Goal: Information Seeking & Learning: Learn about a topic

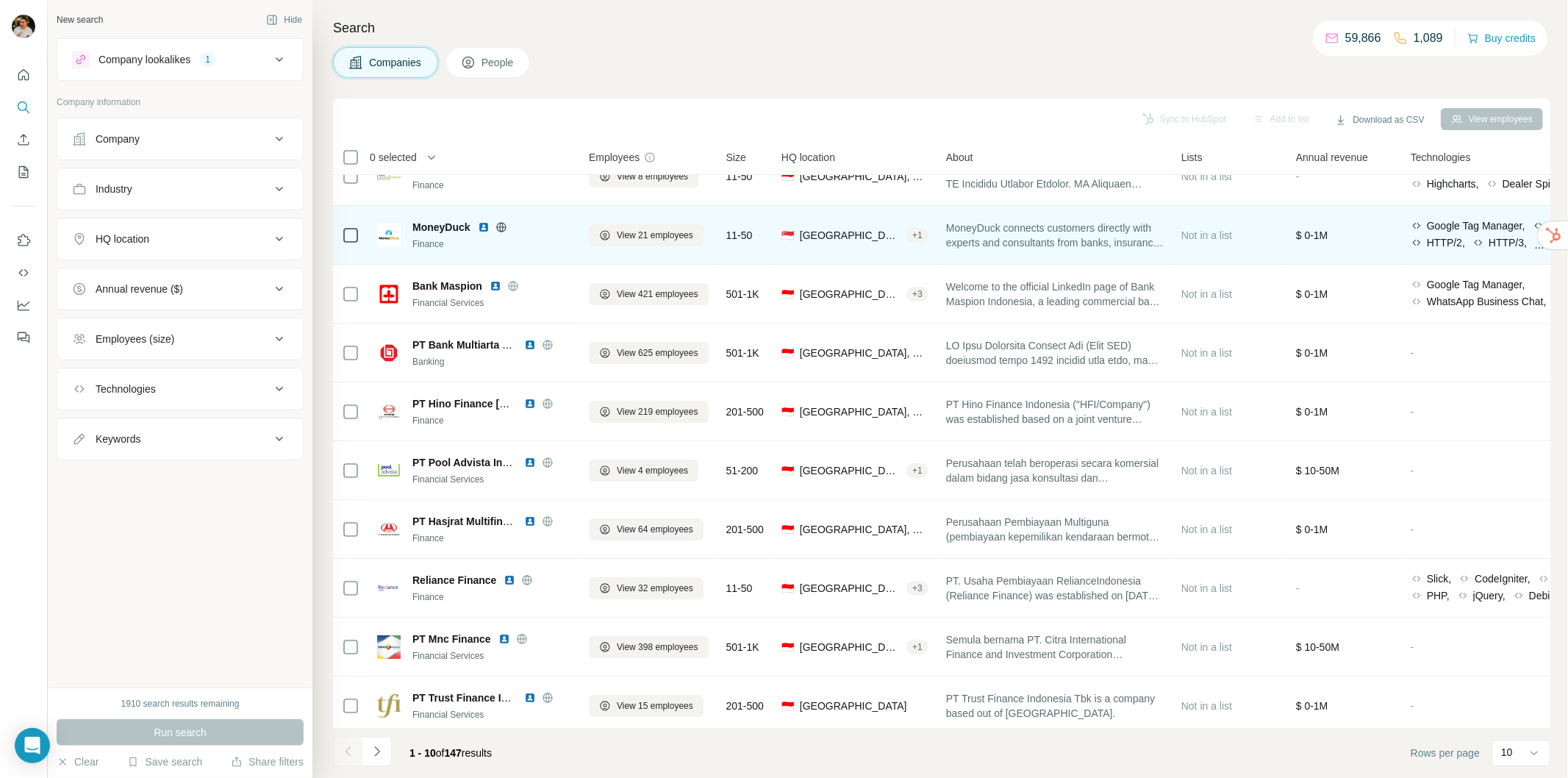
scroll to position [42, 0]
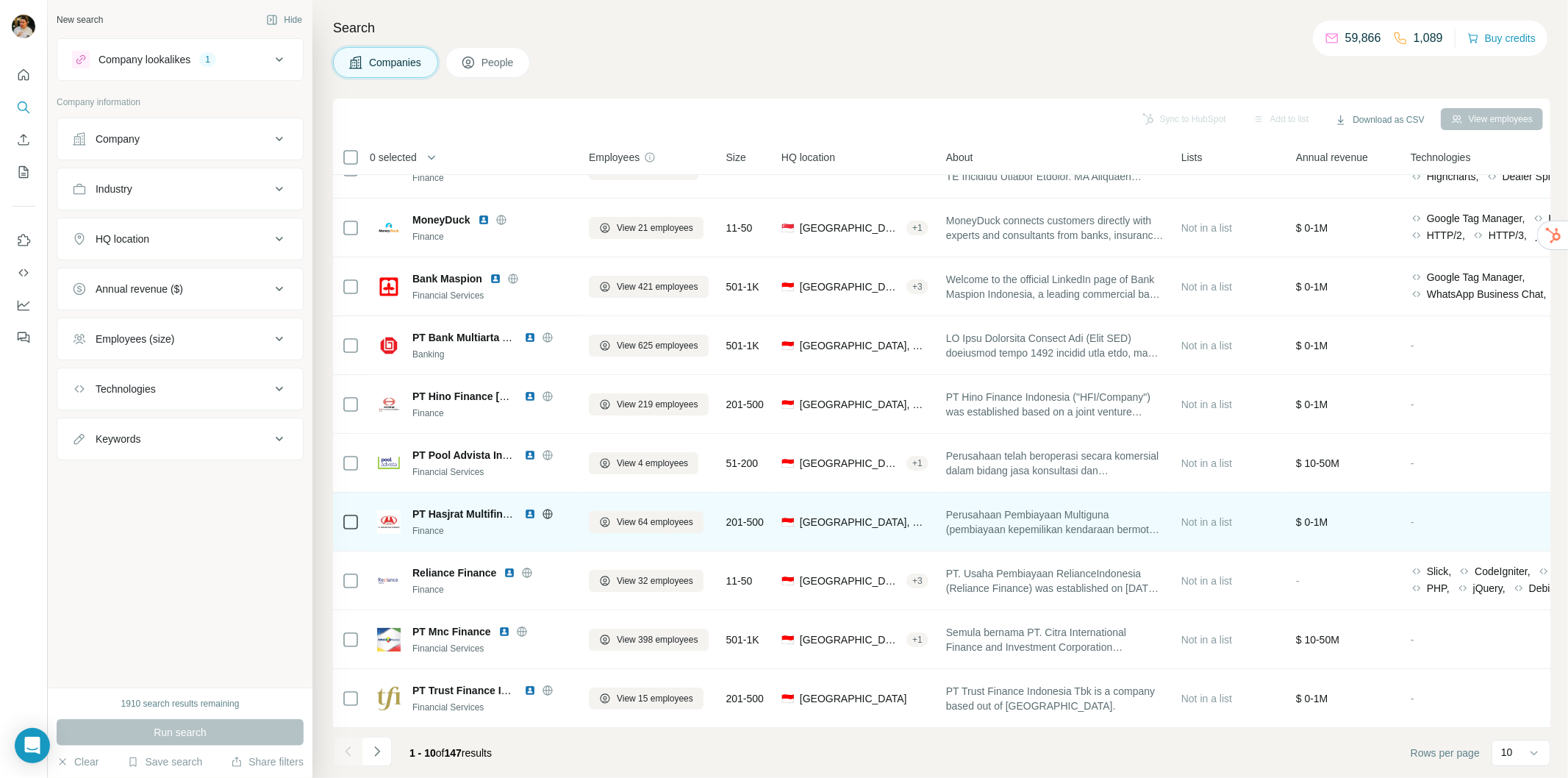
click at [526, 508] on img at bounding box center [530, 513] width 12 height 12
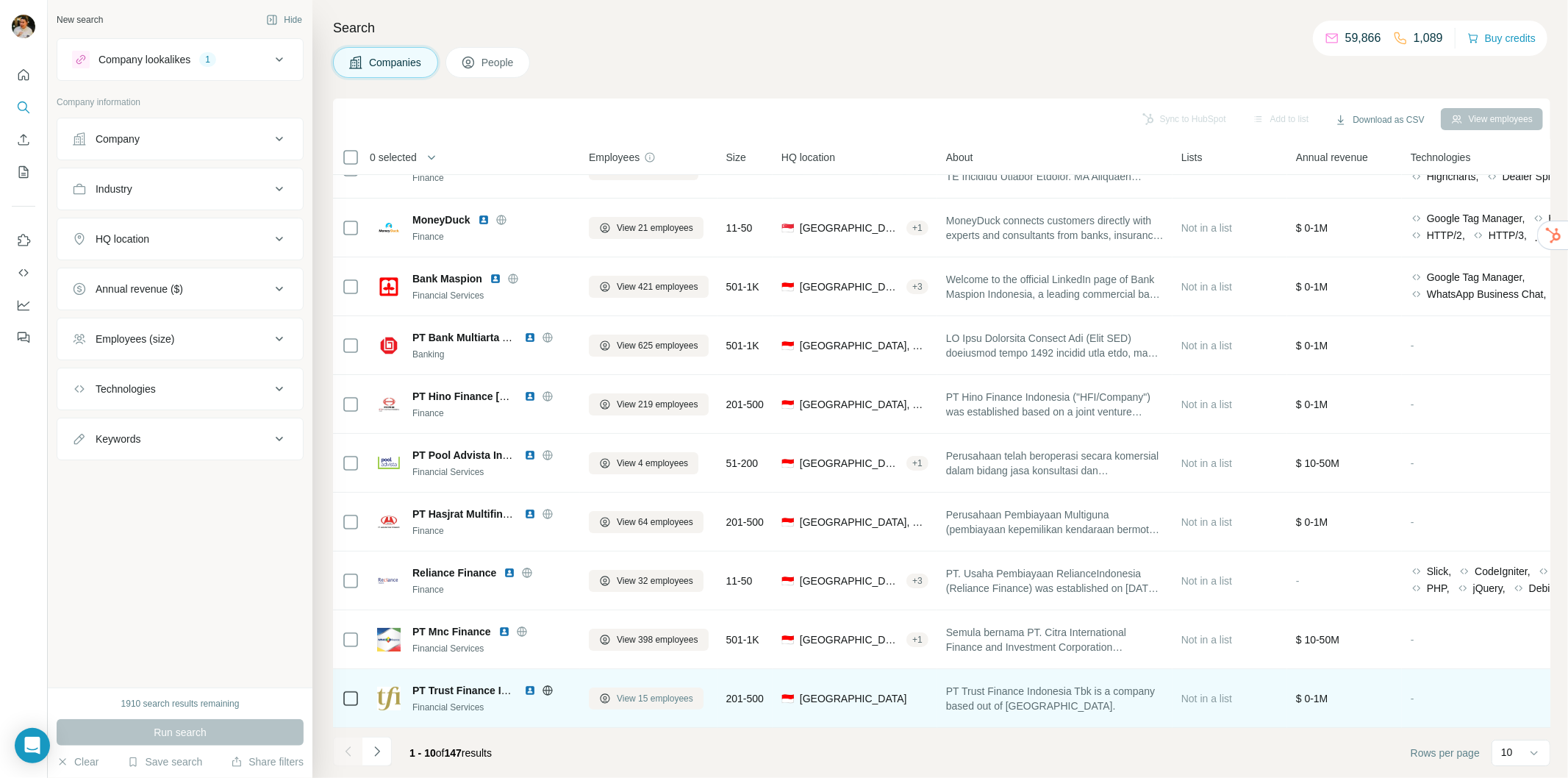
drag, startPoint x: 659, startPoint y: 688, endPoint x: 636, endPoint y: 693, distance: 23.5
click at [636, 693] on span "View 15 employees" at bounding box center [655, 698] width 77 height 13
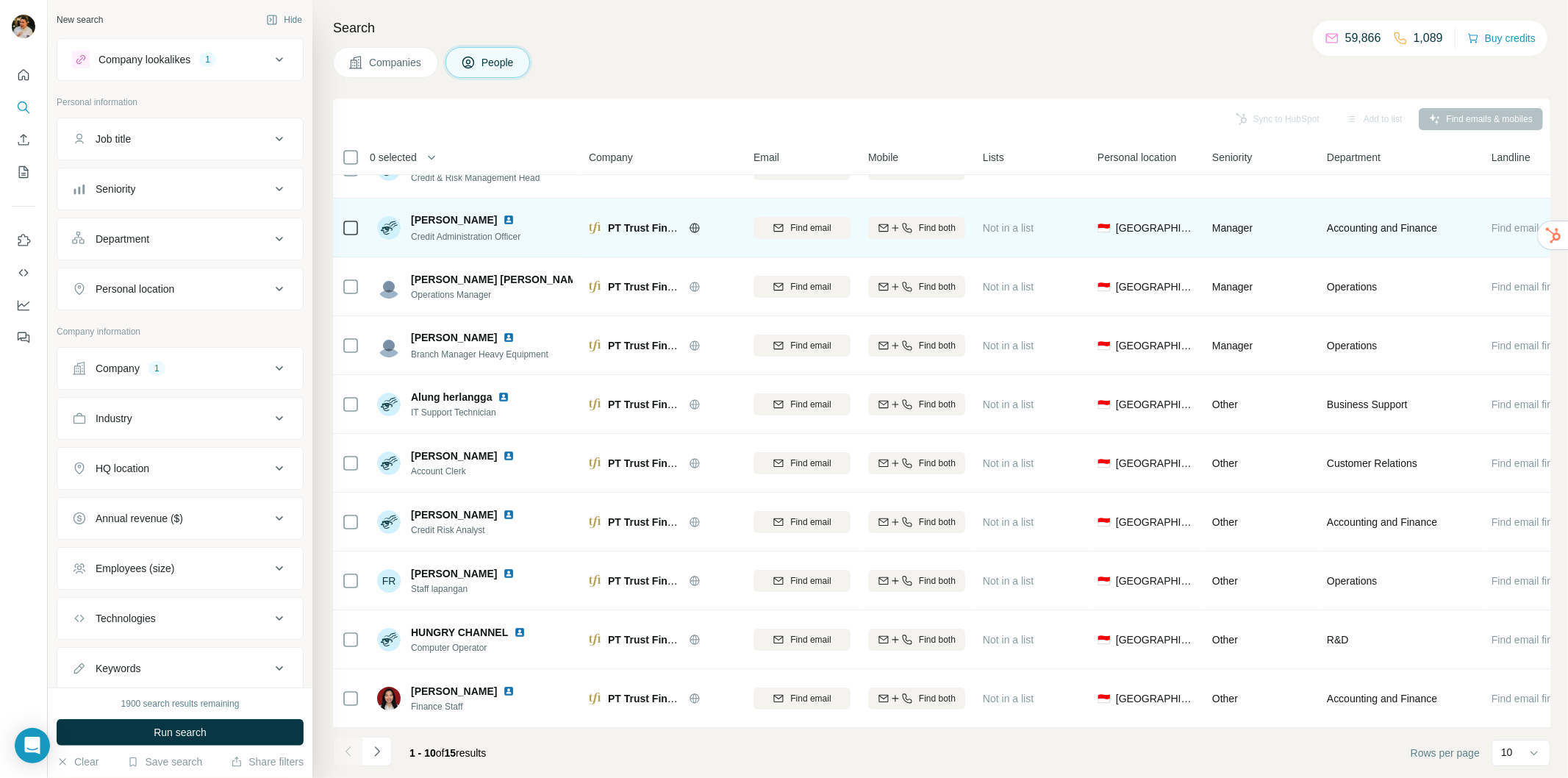
click at [514, 214] on img at bounding box center [508, 220] width 12 height 12
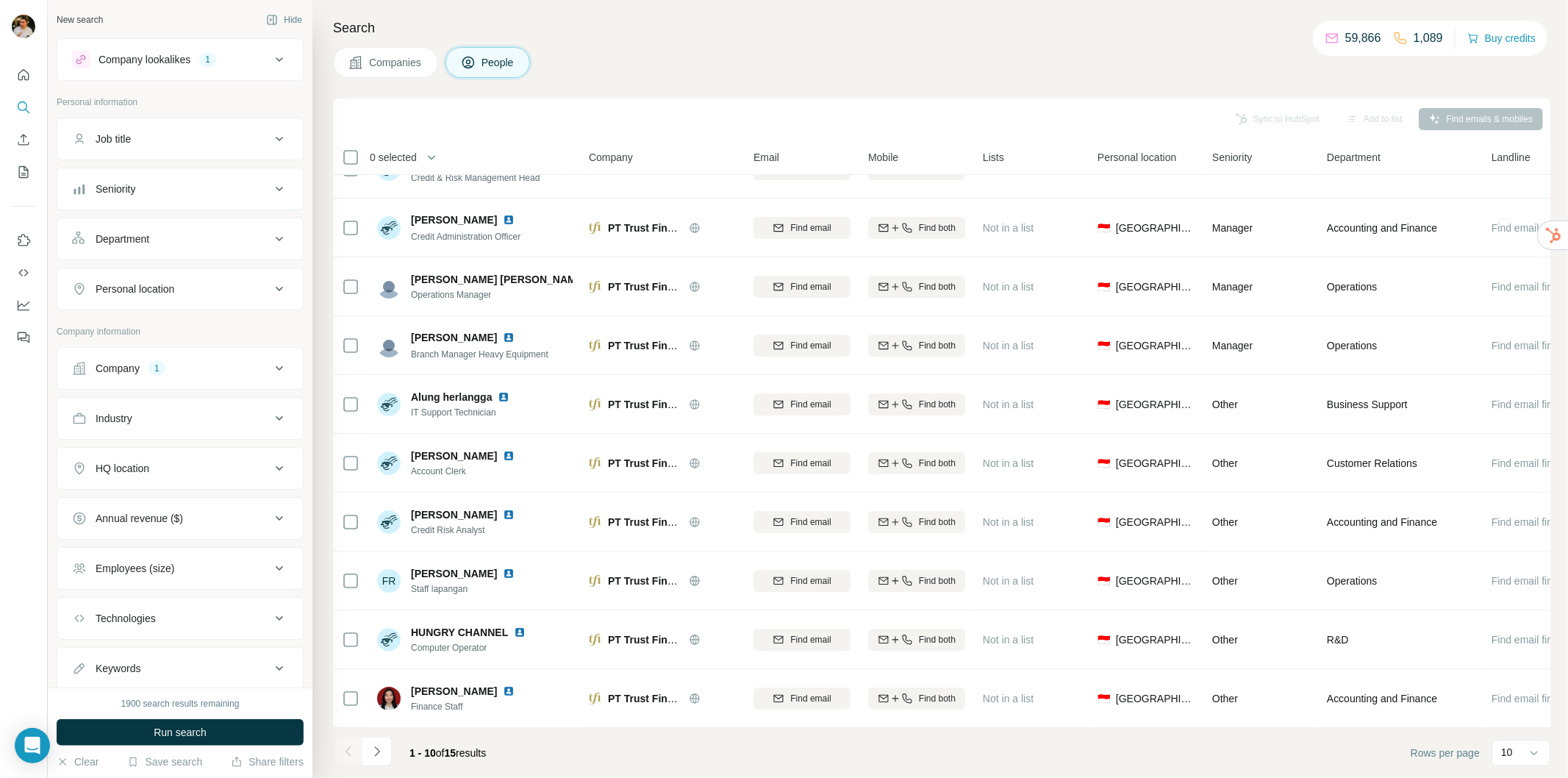
click at [401, 59] on span "Companies" at bounding box center [395, 62] width 54 height 15
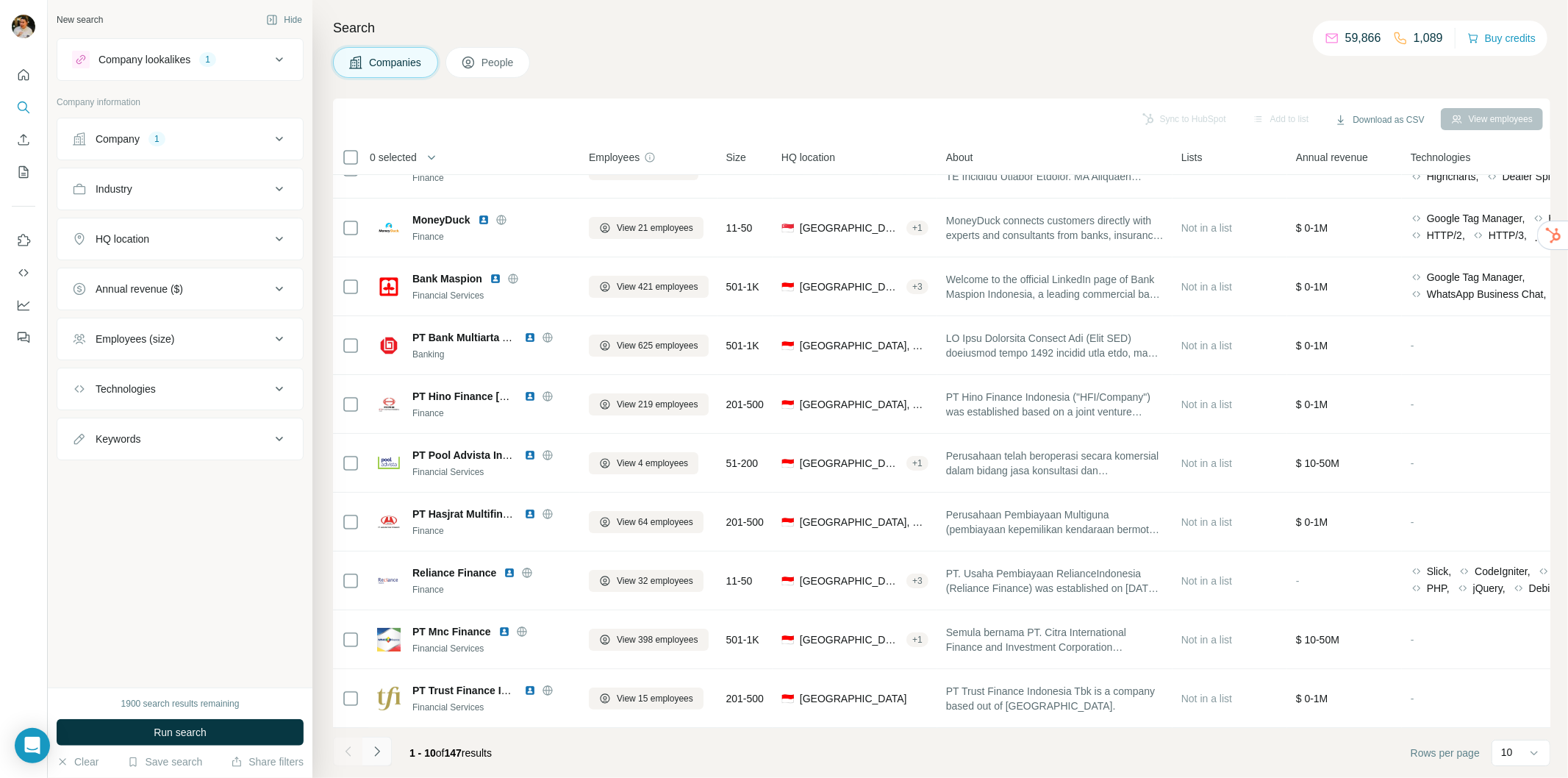
click at [383, 750] on icon "Navigate to next page" at bounding box center [377, 751] width 15 height 15
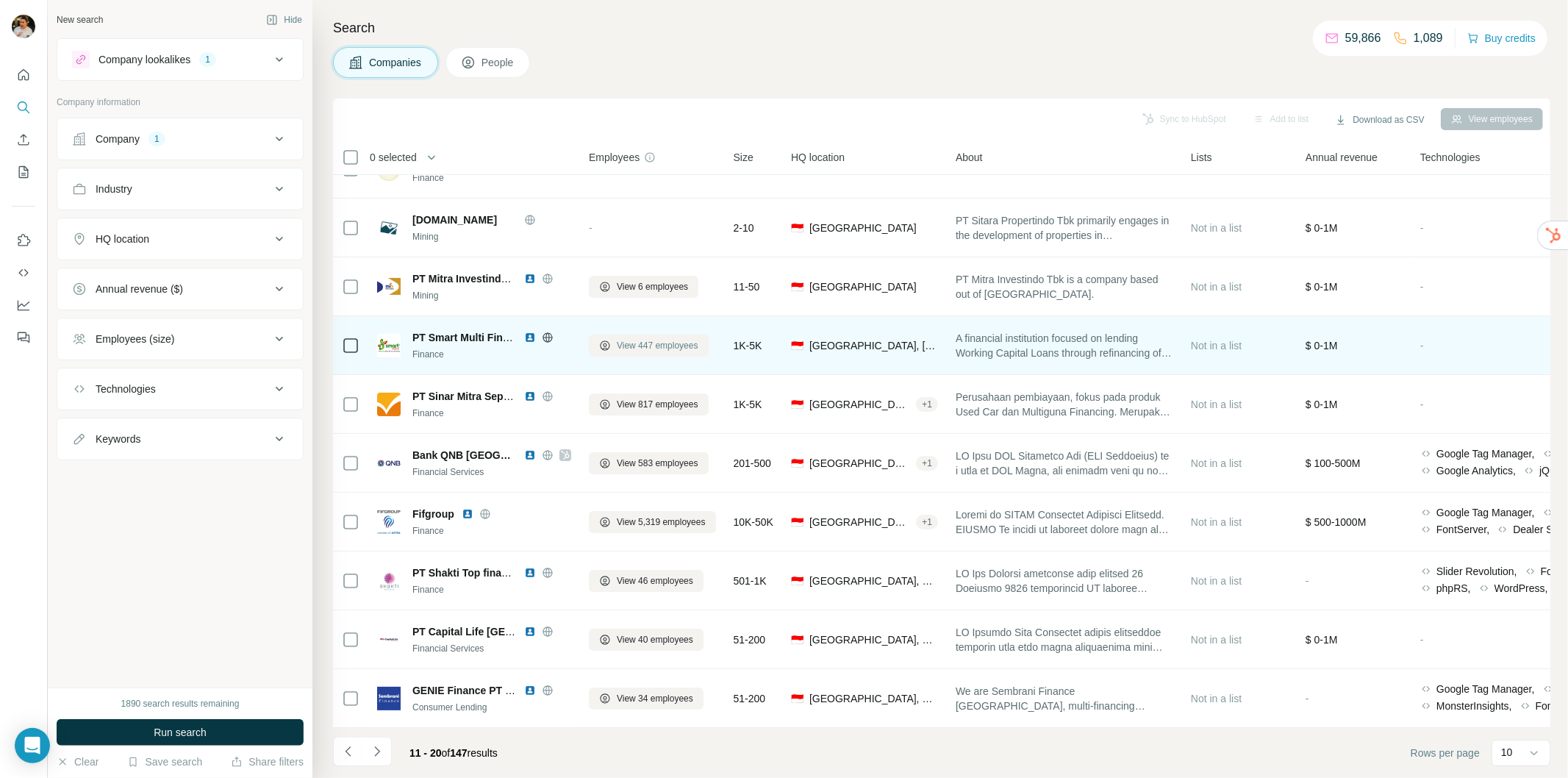
click at [636, 339] on span "View 447 employees" at bounding box center [657, 345] width 81 height 13
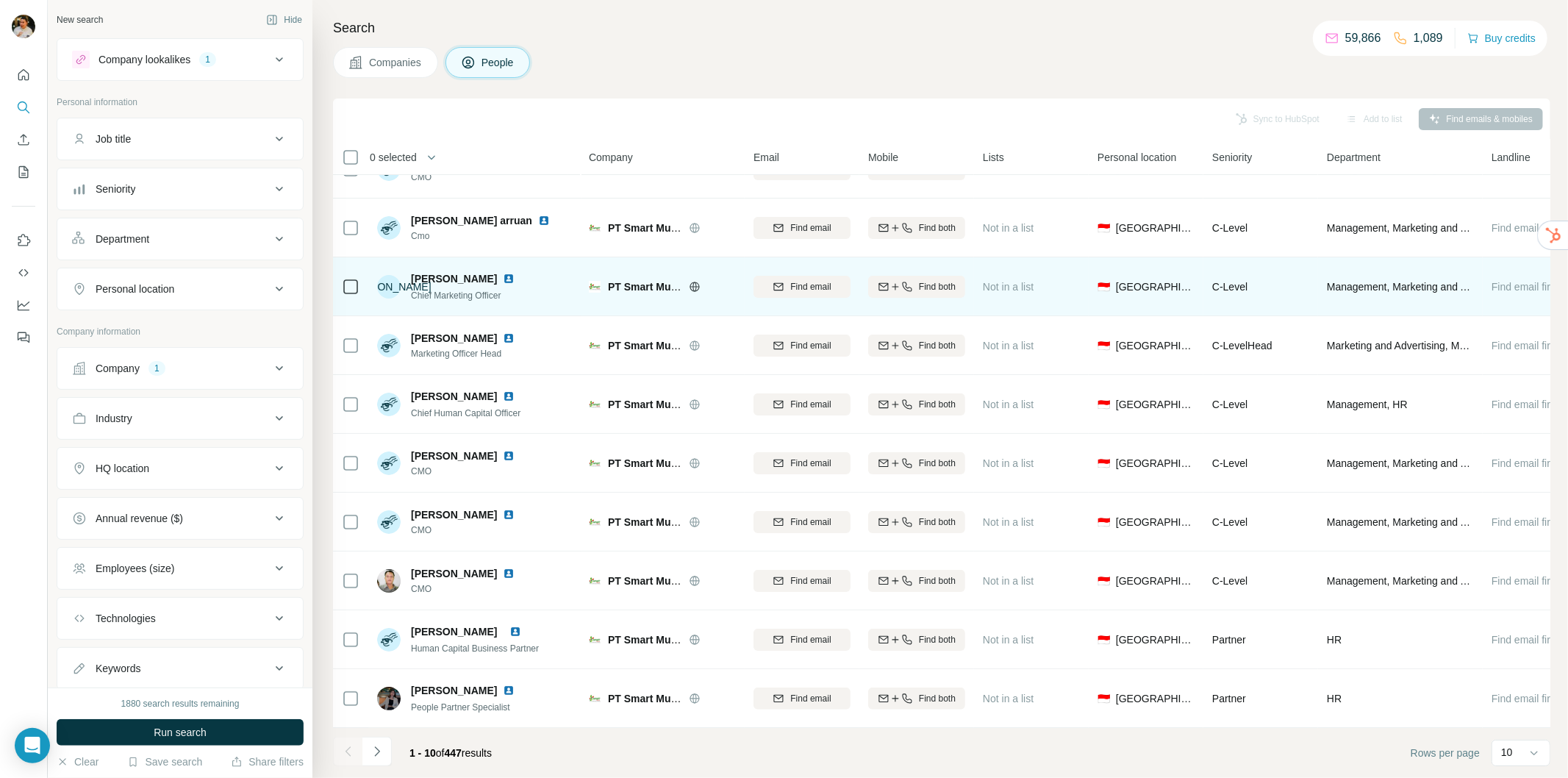
click at [503, 273] on img at bounding box center [508, 278] width 12 height 12
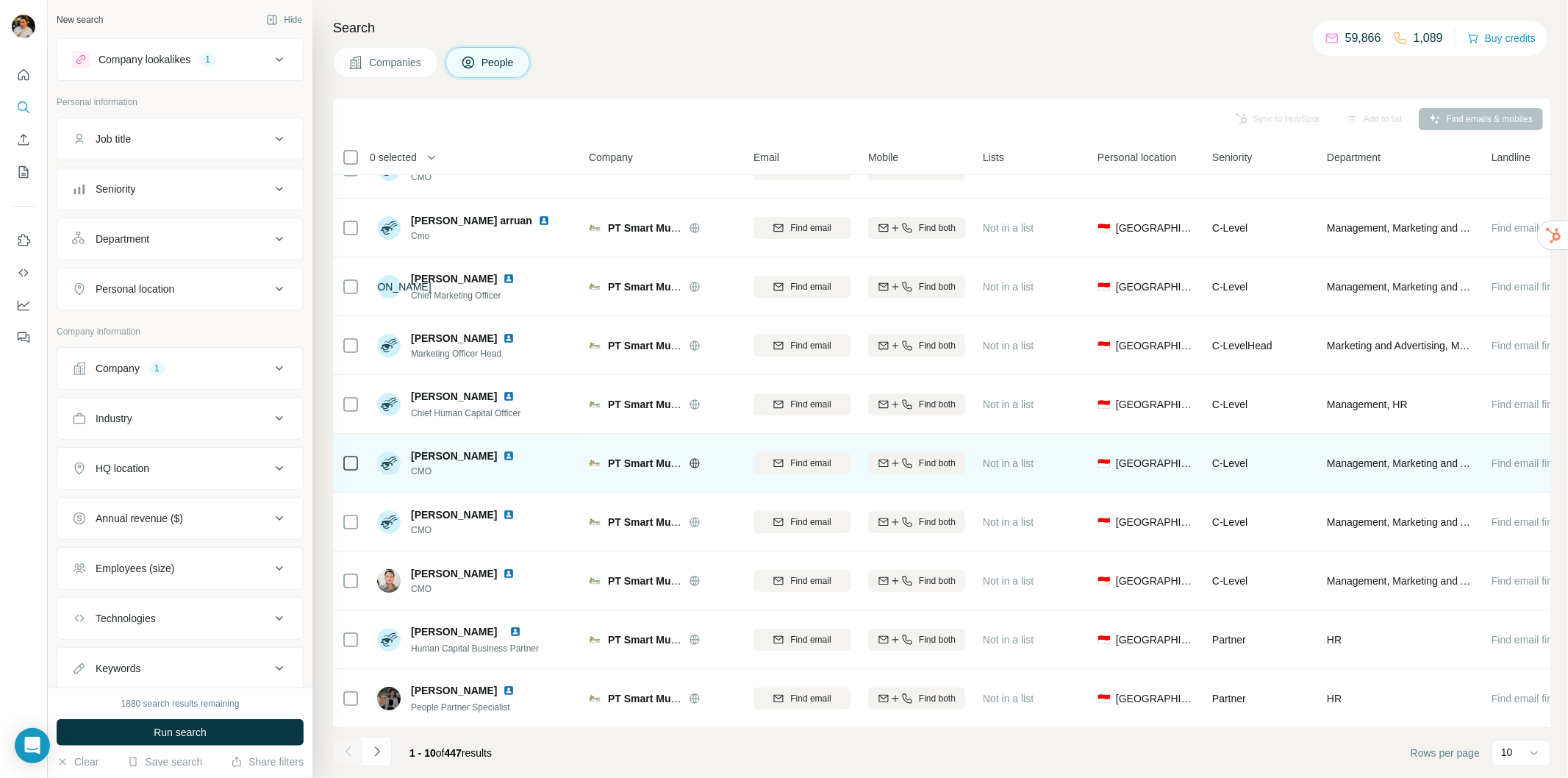
click at [514, 449] on img at bounding box center [508, 455] width 12 height 12
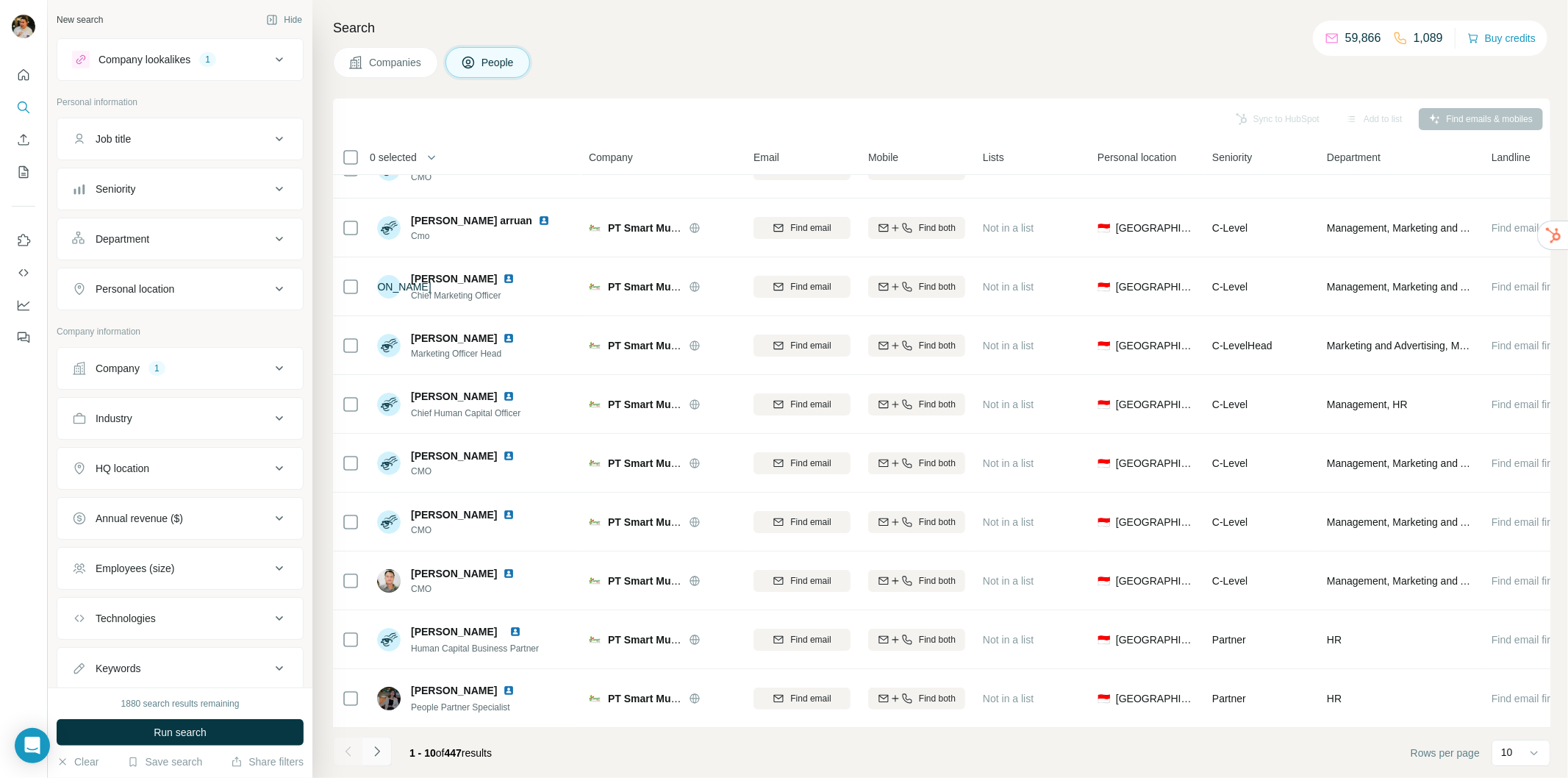
click at [373, 746] on icon "Navigate to next page" at bounding box center [377, 751] width 15 height 15
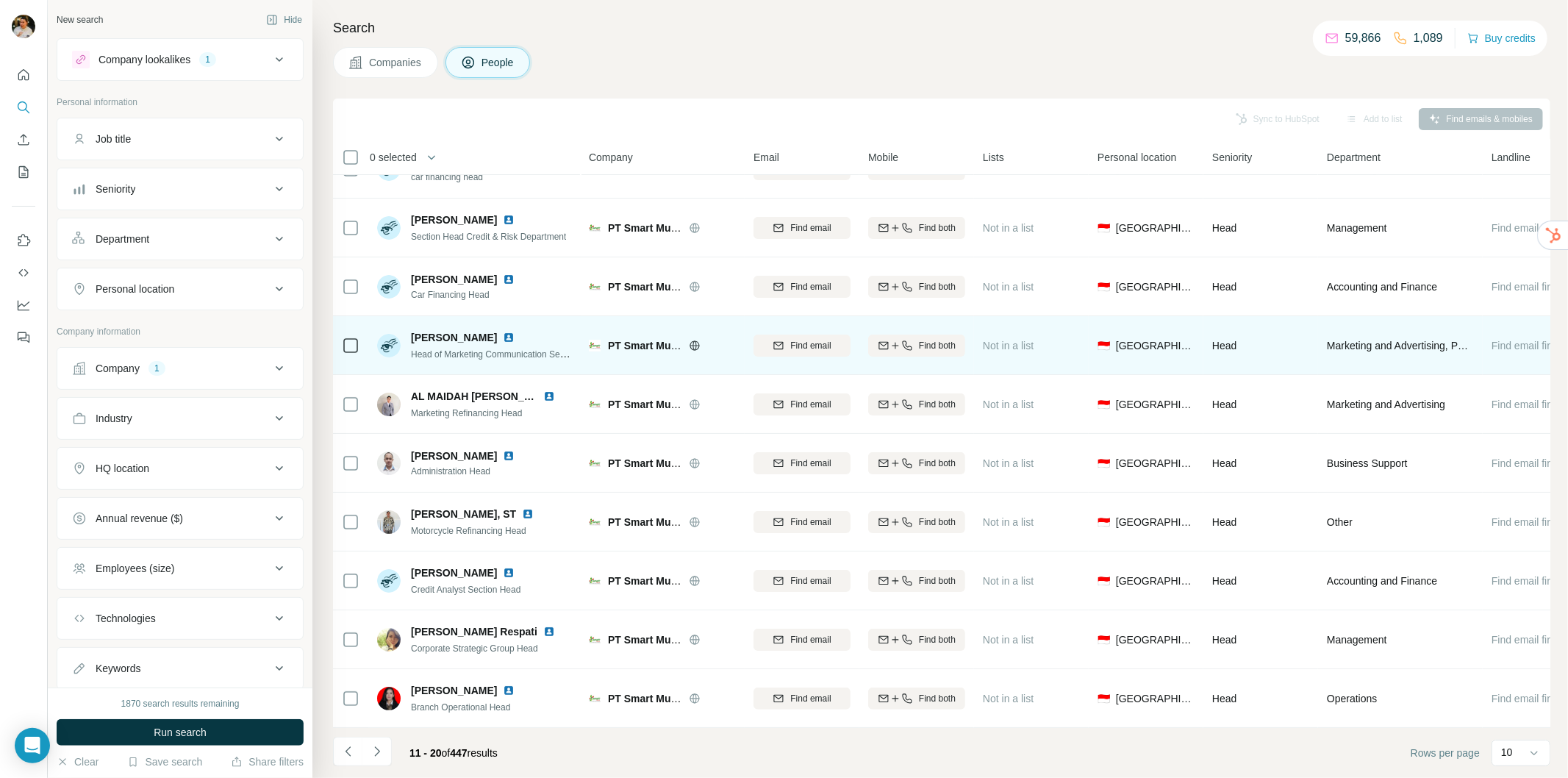
click at [503, 331] on img at bounding box center [508, 337] width 12 height 12
